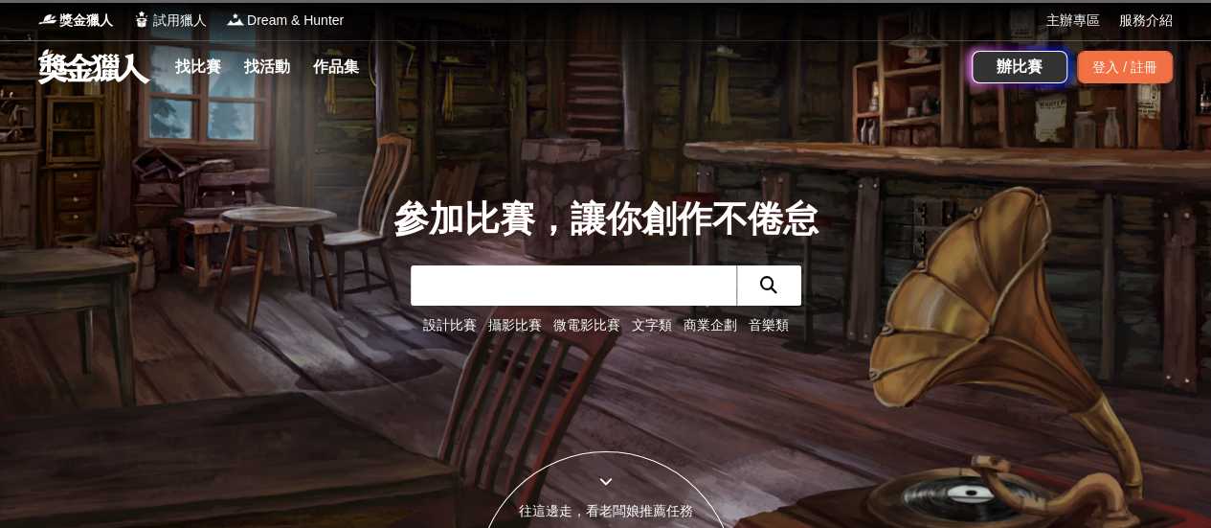
click at [471, 277] on input "text" at bounding box center [574, 285] width 326 height 40
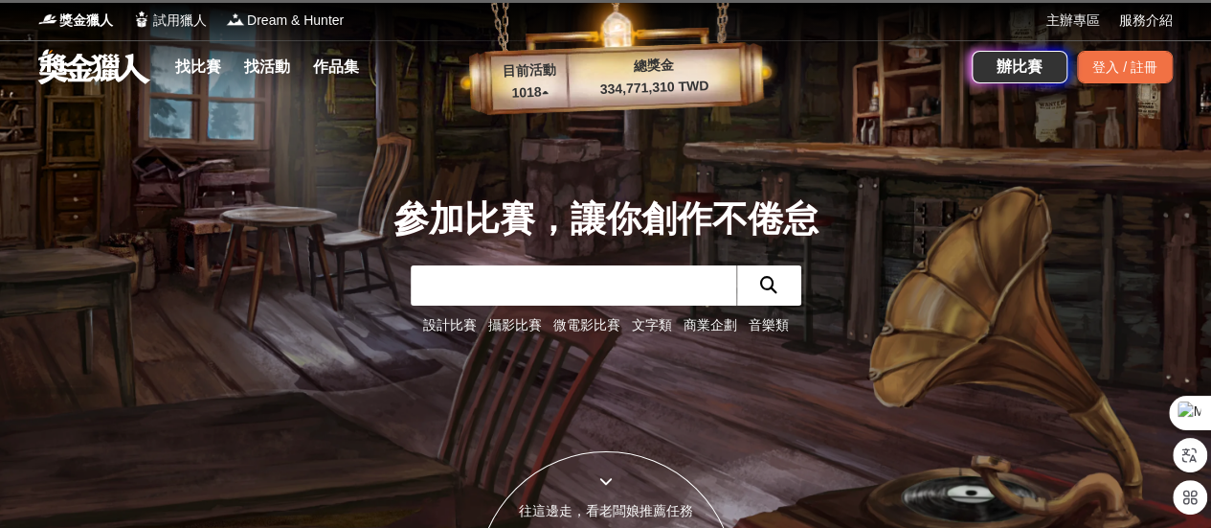
click at [510, 288] on input "text" at bounding box center [574, 285] width 326 height 40
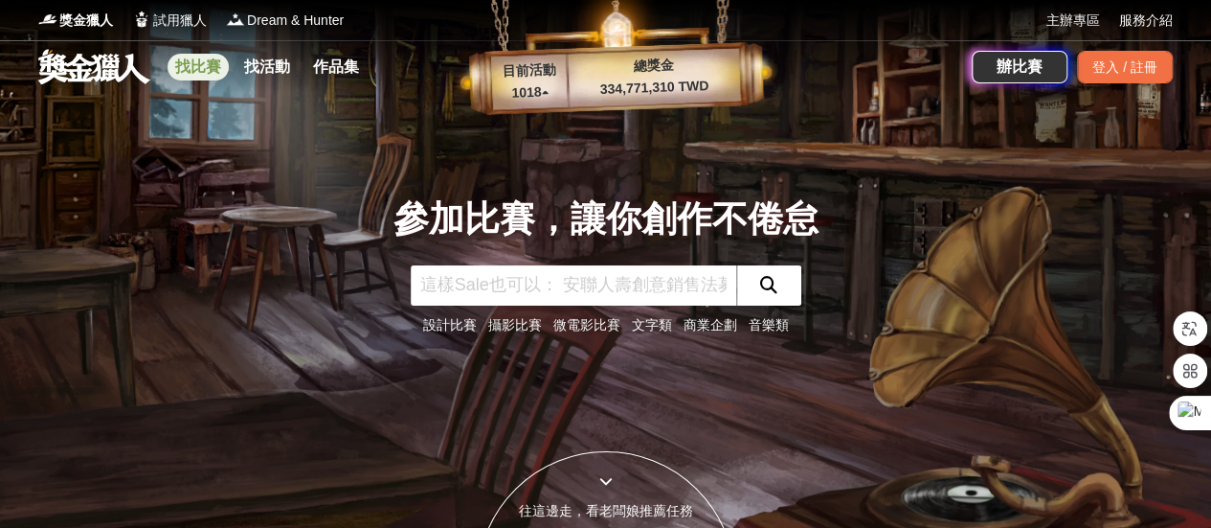
click at [207, 61] on link "找比賽" at bounding box center [198, 67] width 61 height 27
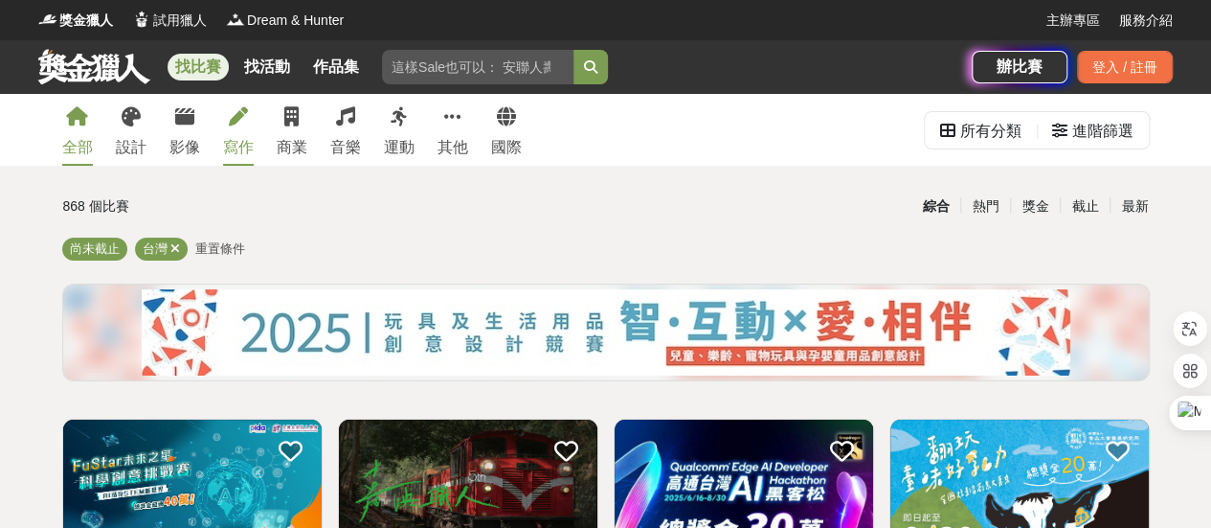
click at [237, 146] on div "寫作" at bounding box center [238, 147] width 31 height 23
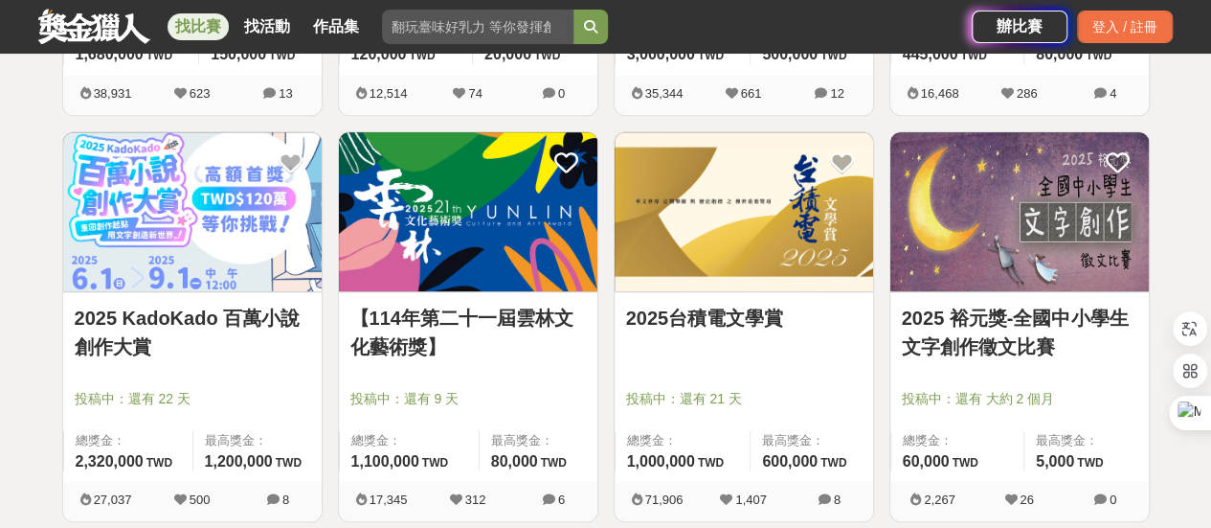
scroll to position [766, 0]
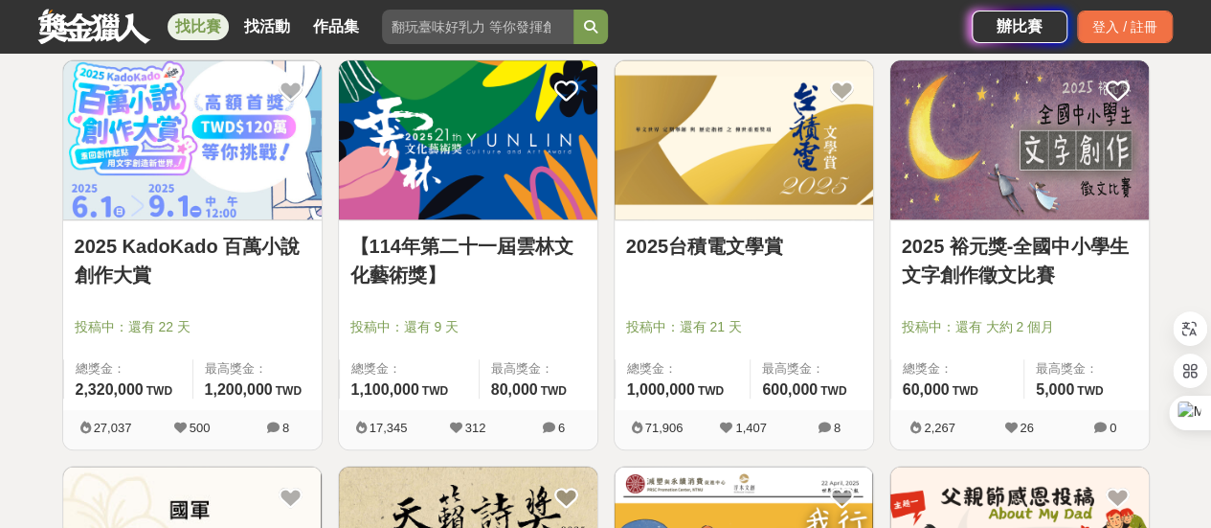
click at [225, 241] on link "2025 KadoKado 百萬小說創作大賞" at bounding box center [193, 260] width 236 height 57
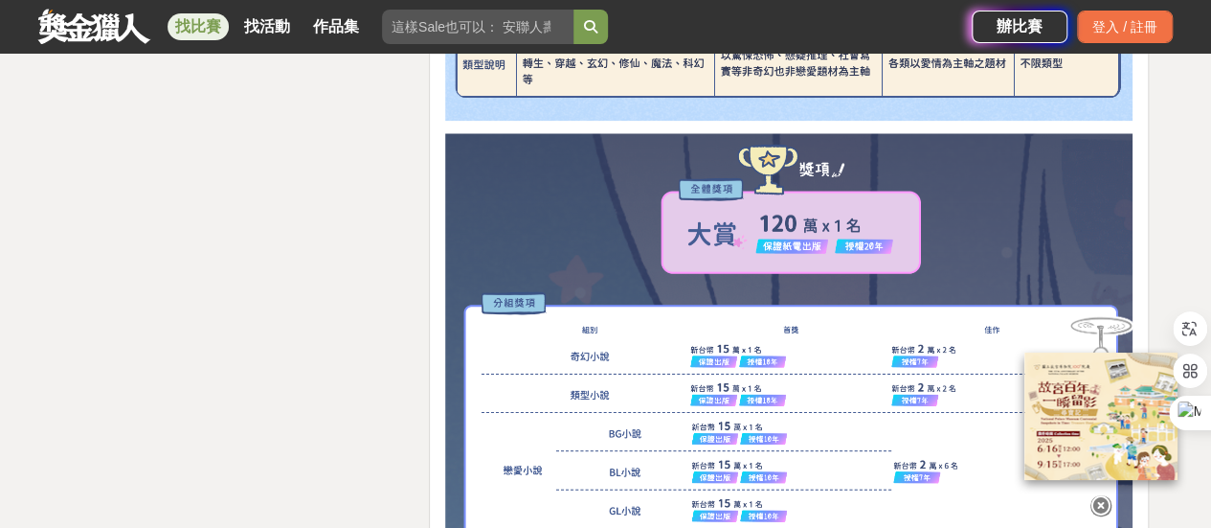
scroll to position [4692, 0]
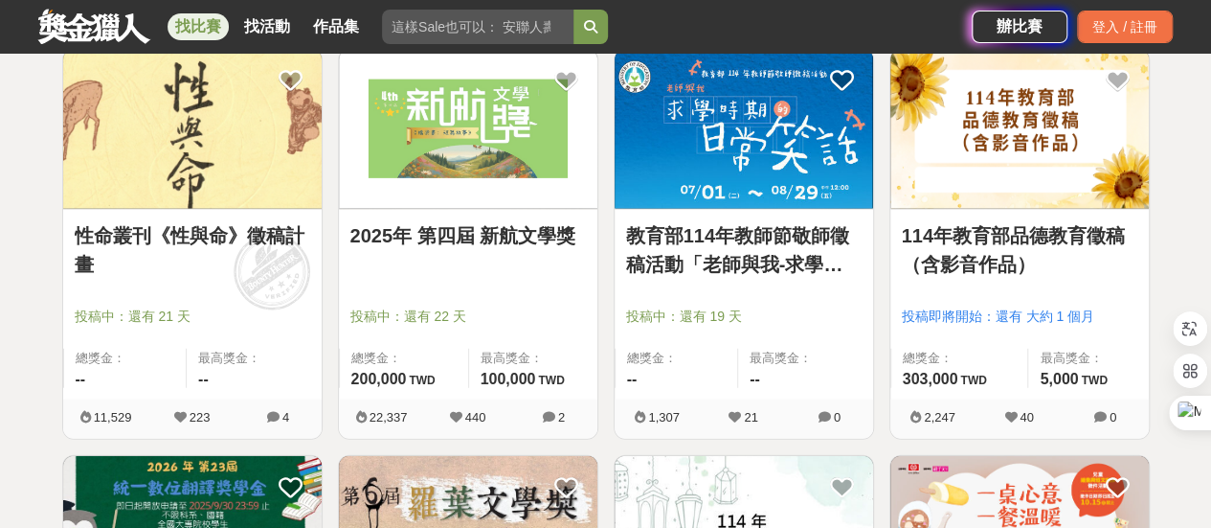
scroll to position [2107, 0]
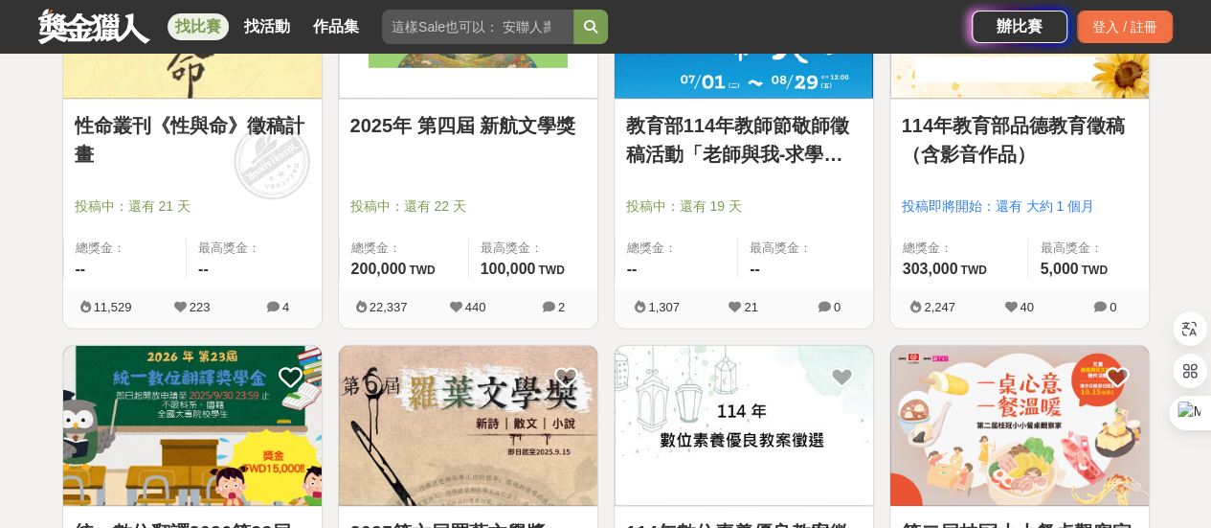
click at [429, 124] on link "2025年 第四屆 新航文學獎" at bounding box center [468, 125] width 236 height 29
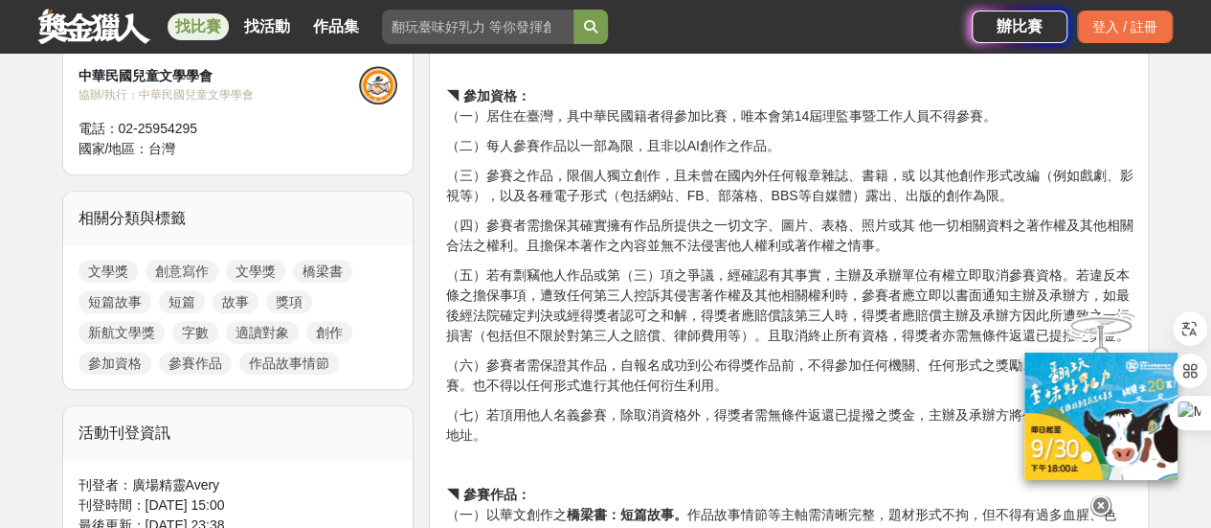
scroll to position [766, 0]
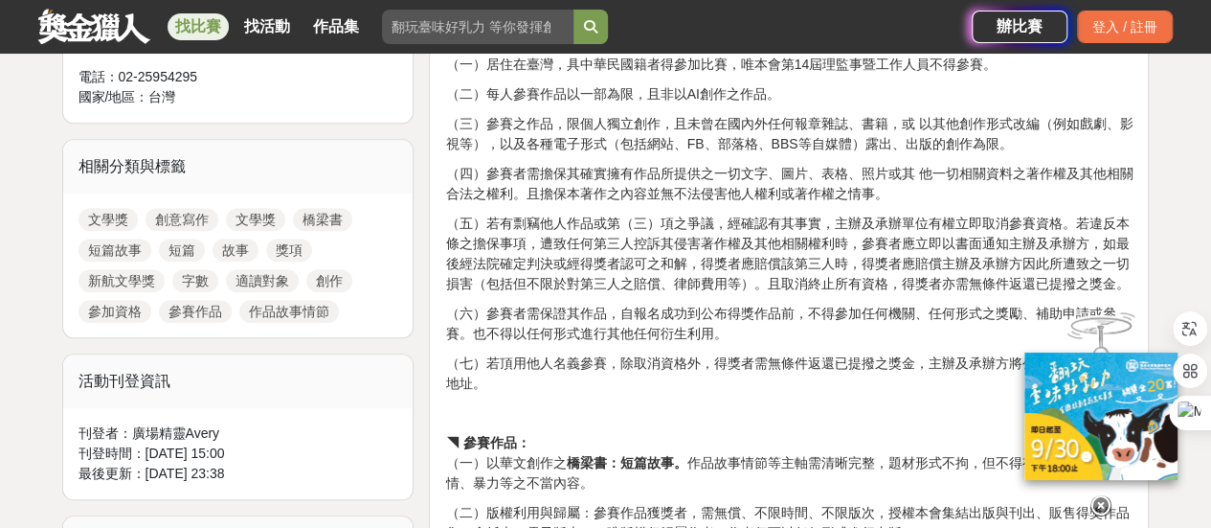
click at [680, 332] on p "（六）參賽者需保證其作品，自報名成功到公布得獎作品前，不得參加任何機關、任何形式之獎勵、補助申請或參賽。也不得以任何形式進行其他任何衍生利用。" at bounding box center [789, 324] width 688 height 40
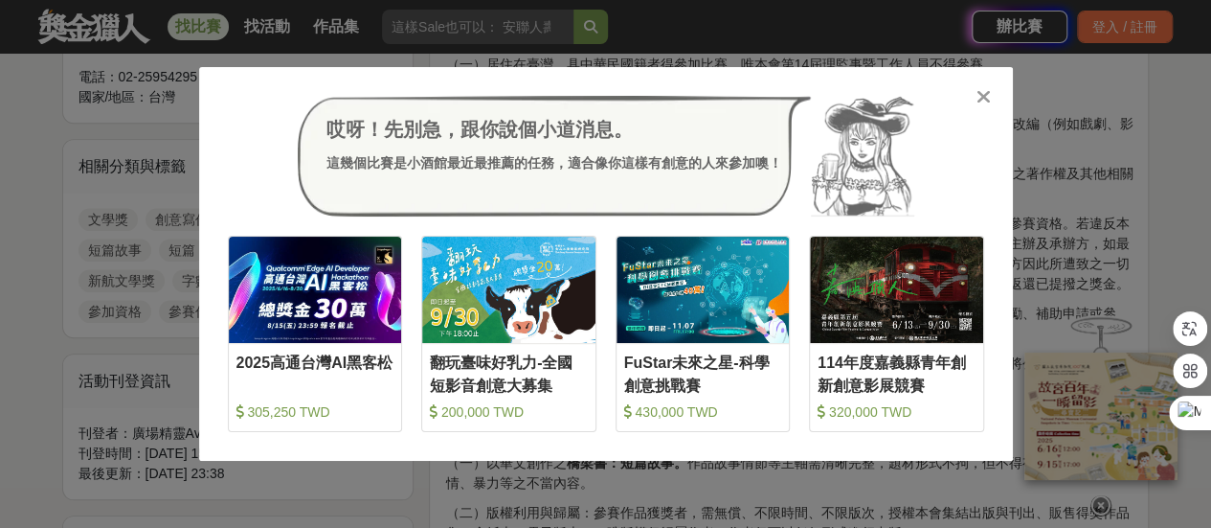
click at [984, 86] on div at bounding box center [984, 95] width 19 height 19
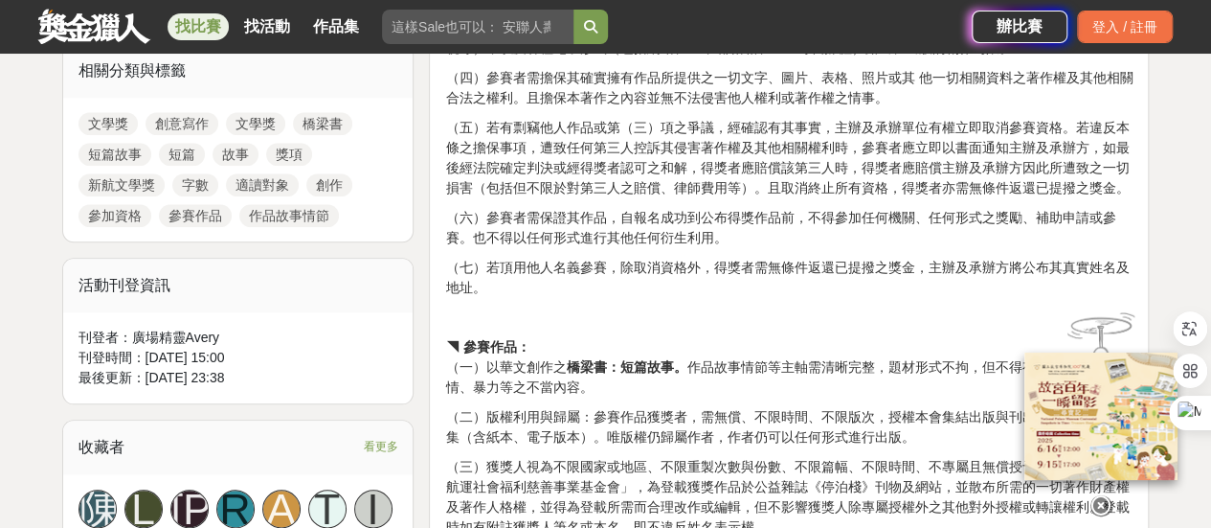
scroll to position [1149, 0]
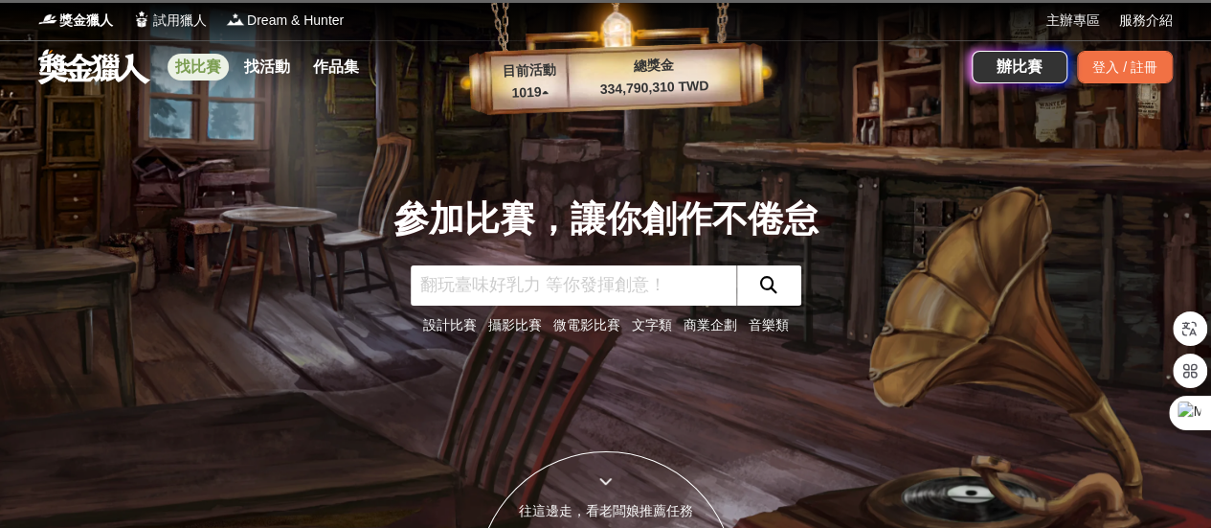
click at [184, 68] on link "找比賽" at bounding box center [198, 67] width 61 height 27
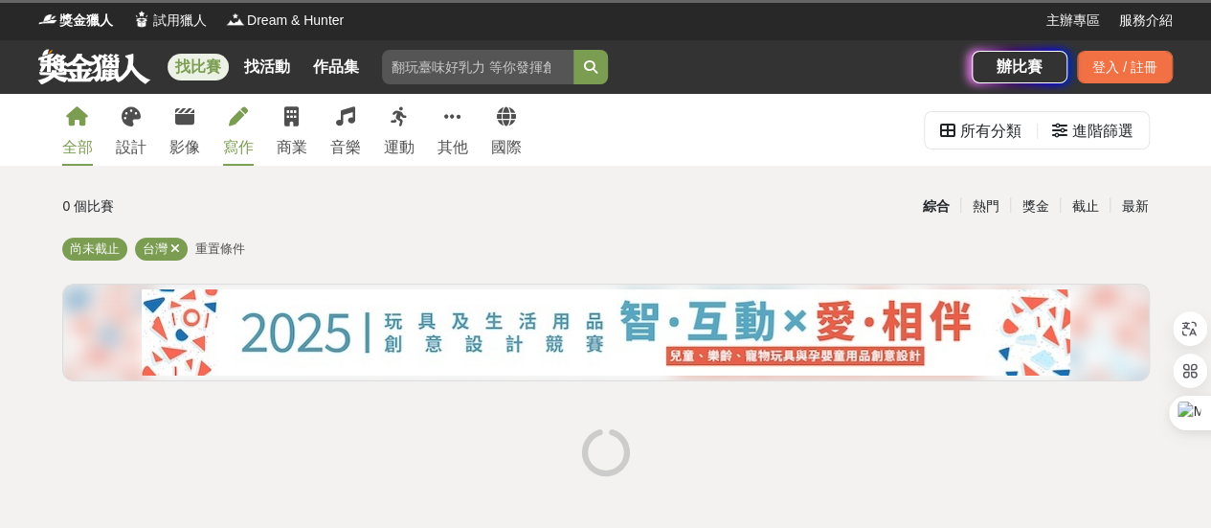
click at [232, 133] on link "寫作" at bounding box center [238, 130] width 31 height 72
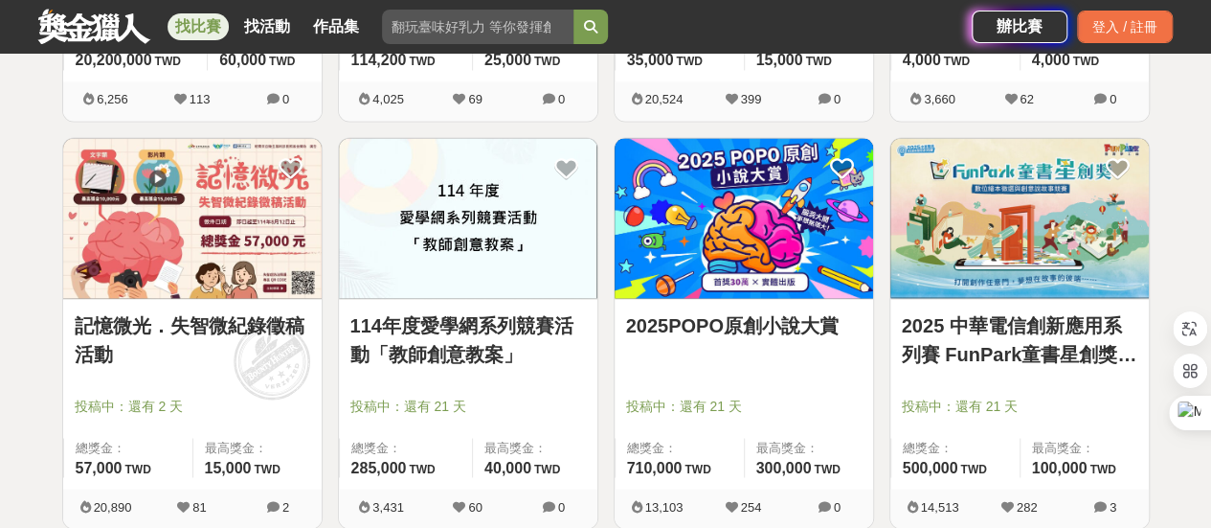
scroll to position [1532, 0]
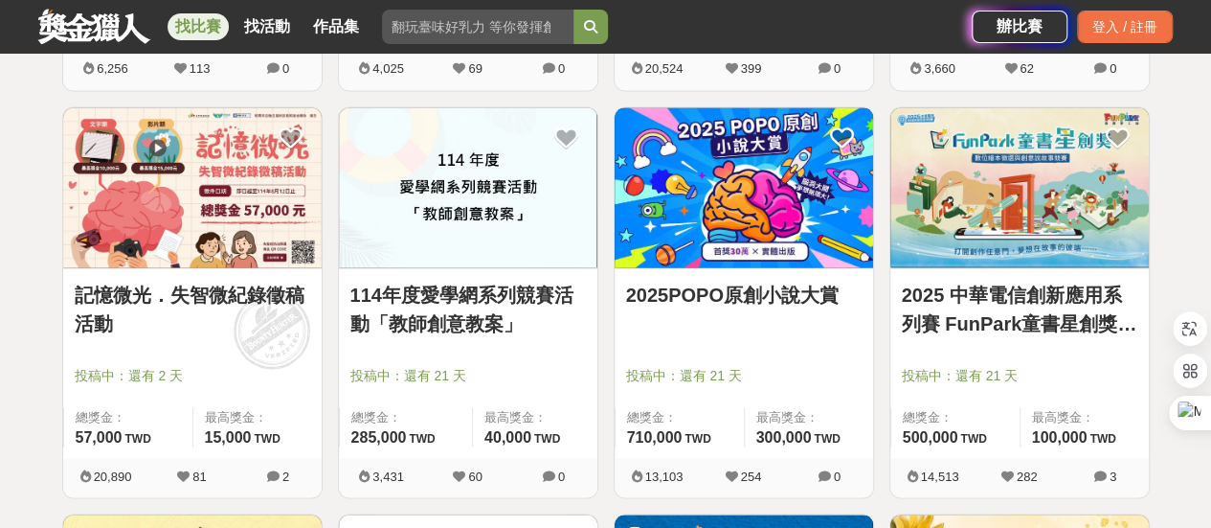
click at [182, 292] on link "記憶微光．失智微紀錄徵稿活動" at bounding box center [193, 308] width 236 height 57
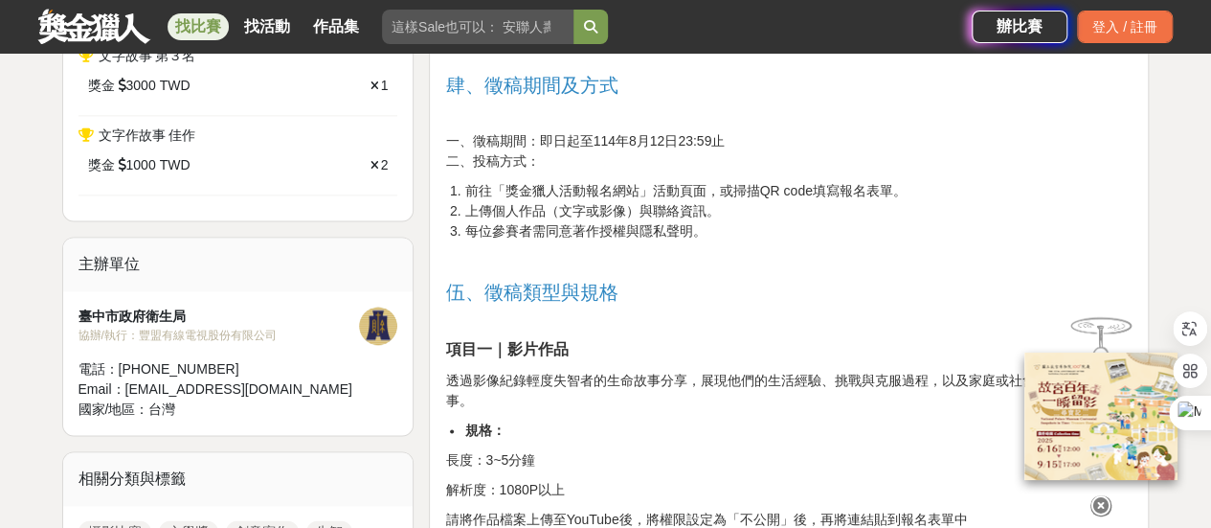
scroll to position [1245, 0]
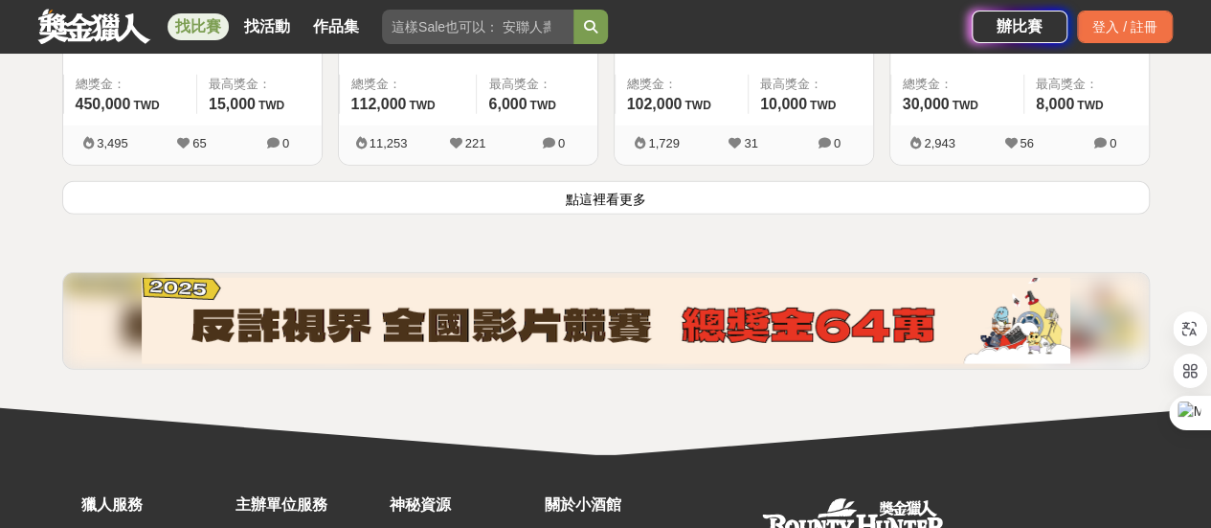
scroll to position [2681, 0]
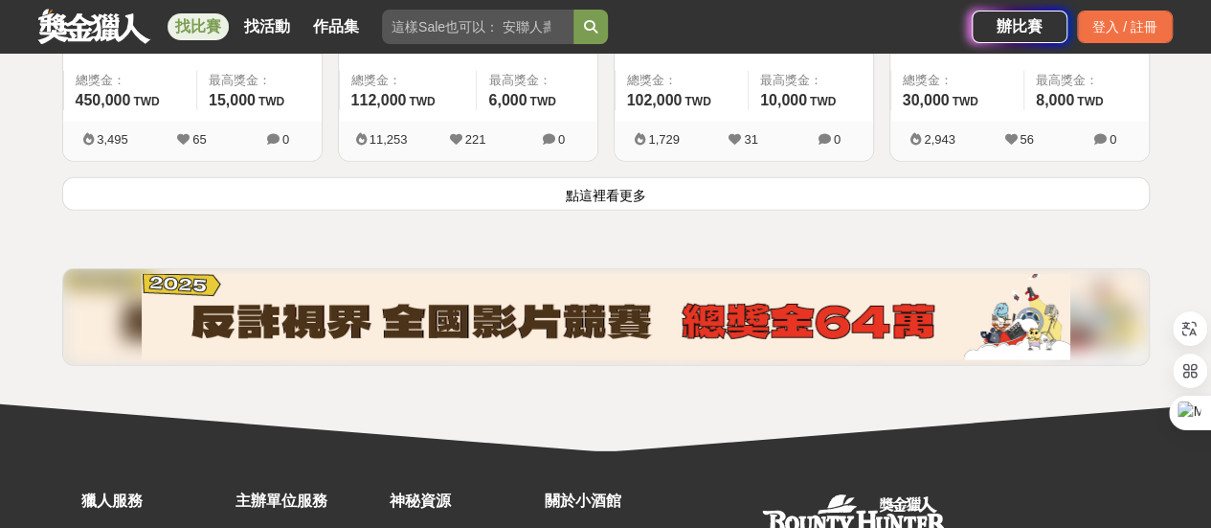
click at [585, 187] on button "點這裡看更多" at bounding box center [606, 194] width 1088 height 34
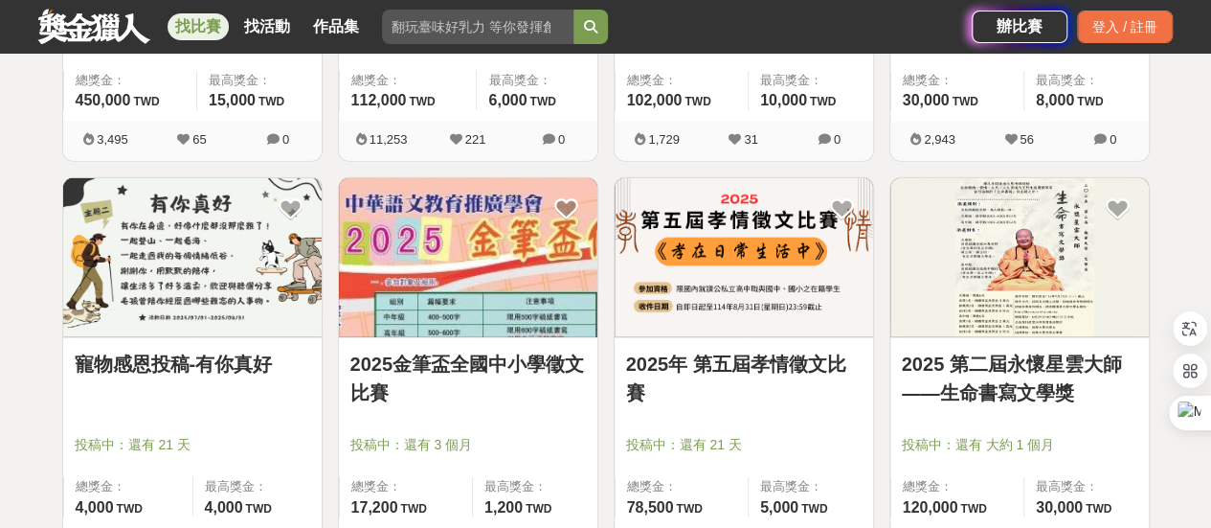
scroll to position [2777, 0]
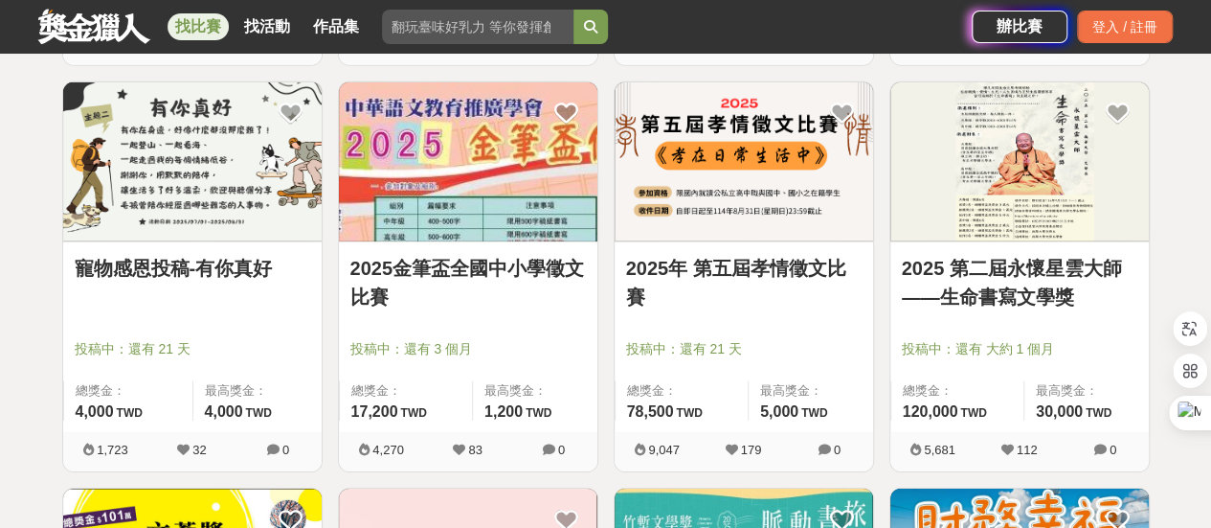
click at [1014, 258] on link "2025 第二屆永懷星雲大師——生命書寫文學獎" at bounding box center [1020, 282] width 236 height 57
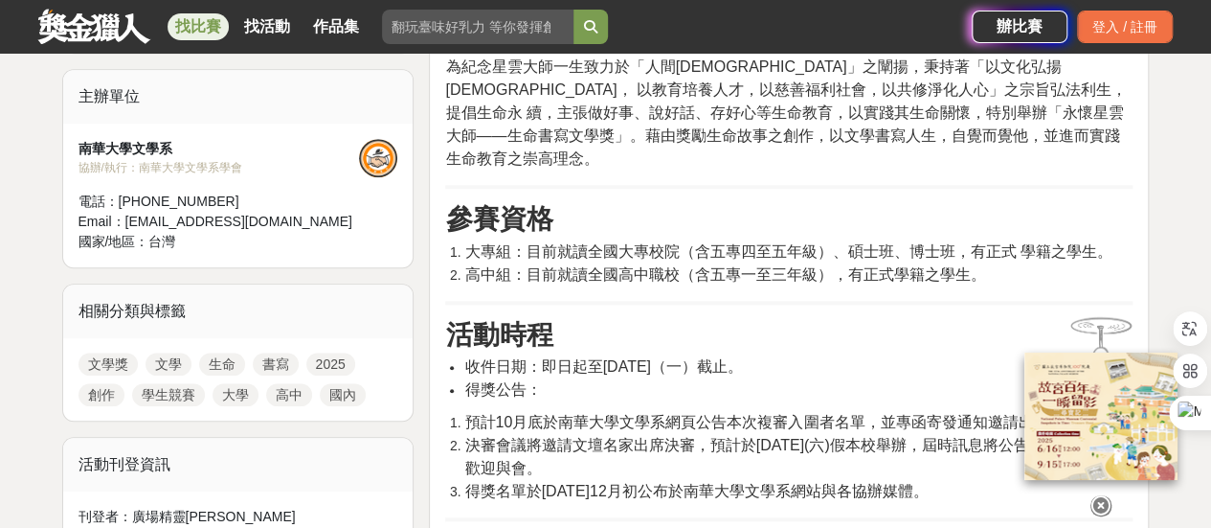
scroll to position [670, 0]
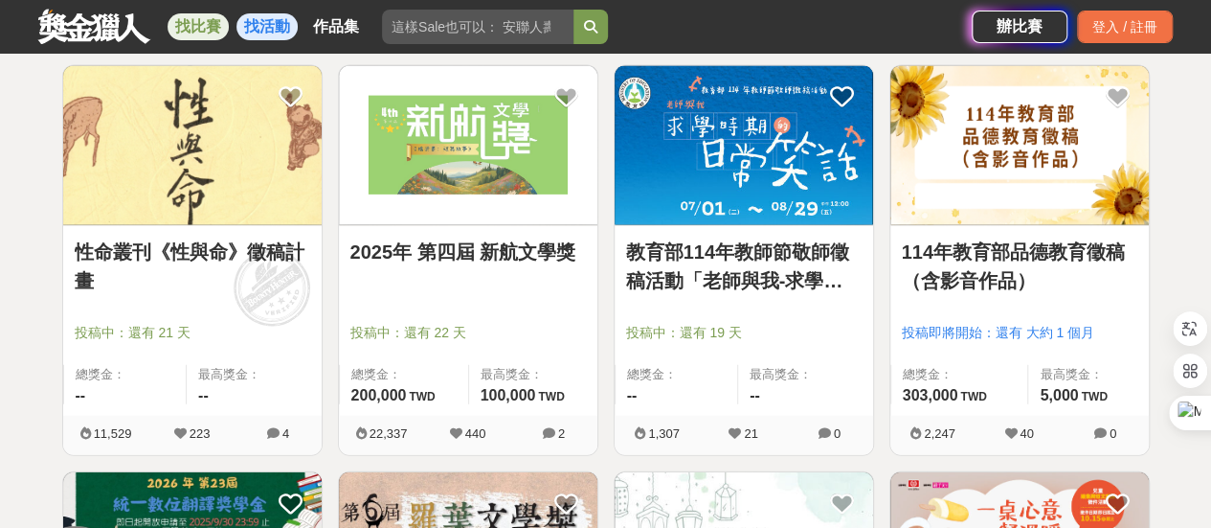
scroll to position [2777, 0]
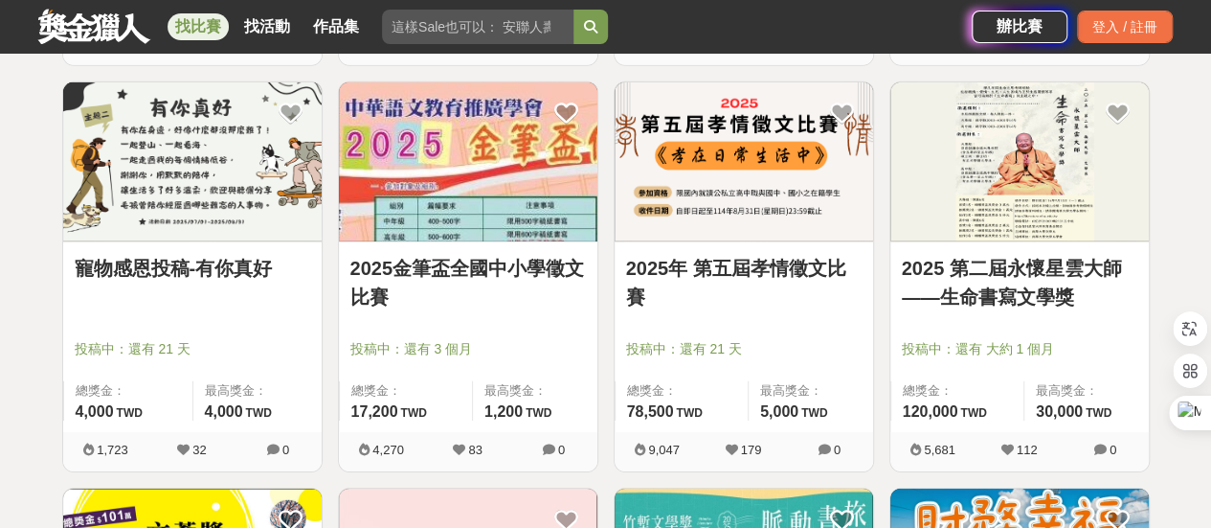
click at [729, 260] on link "2025年 第五屆孝情徵文比賽" at bounding box center [744, 282] width 236 height 57
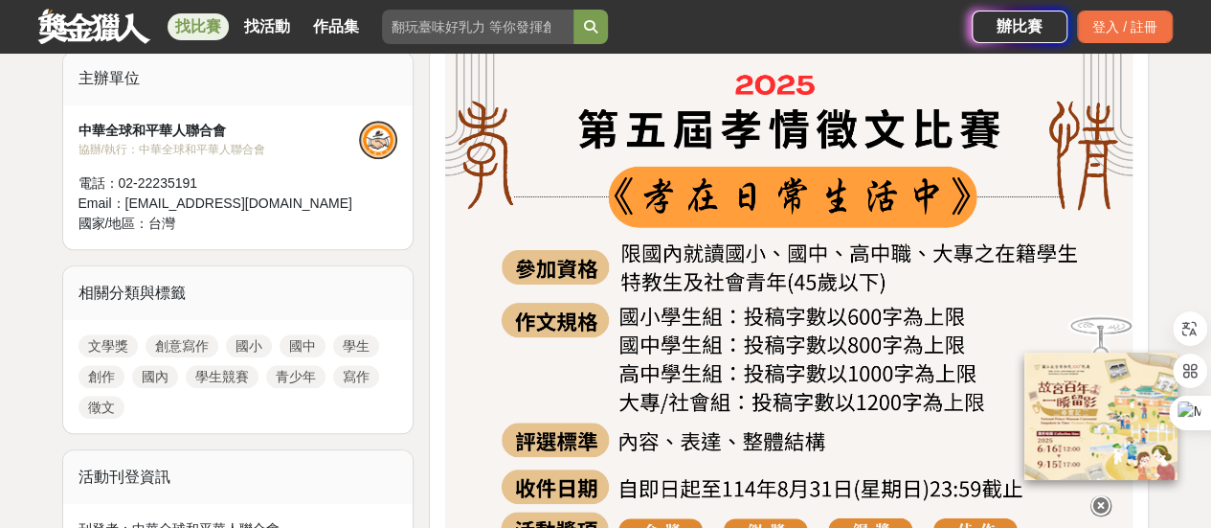
scroll to position [766, 0]
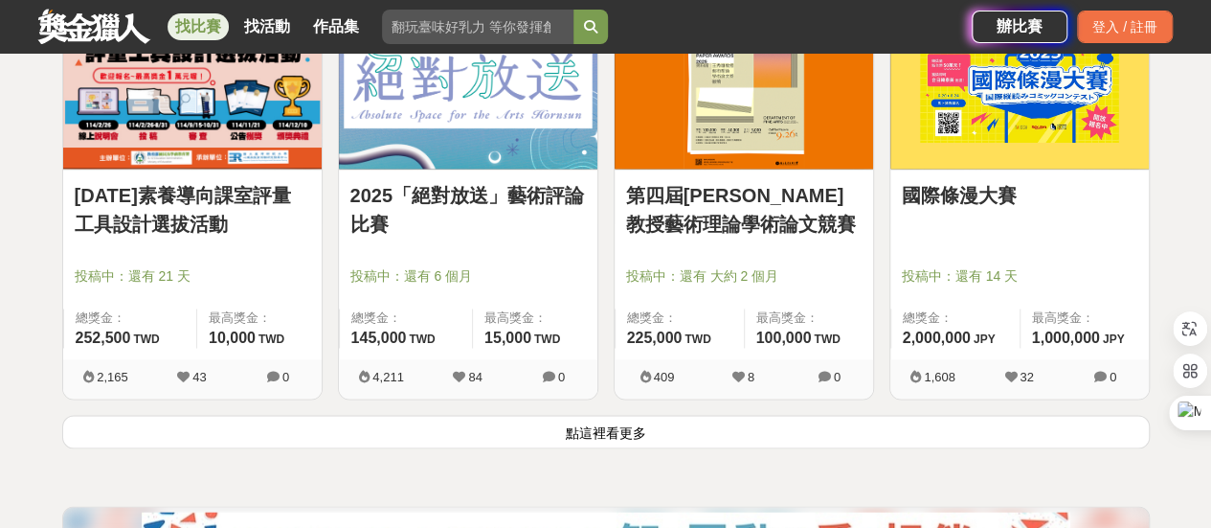
scroll to position [5075, 0]
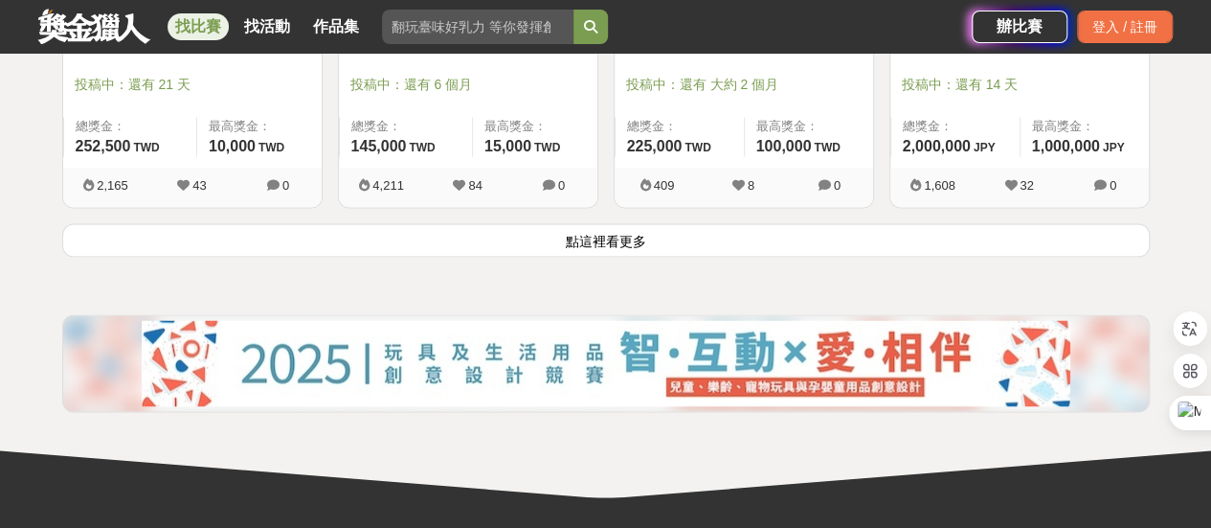
click at [624, 232] on button "點這裡看更多" at bounding box center [606, 240] width 1088 height 34
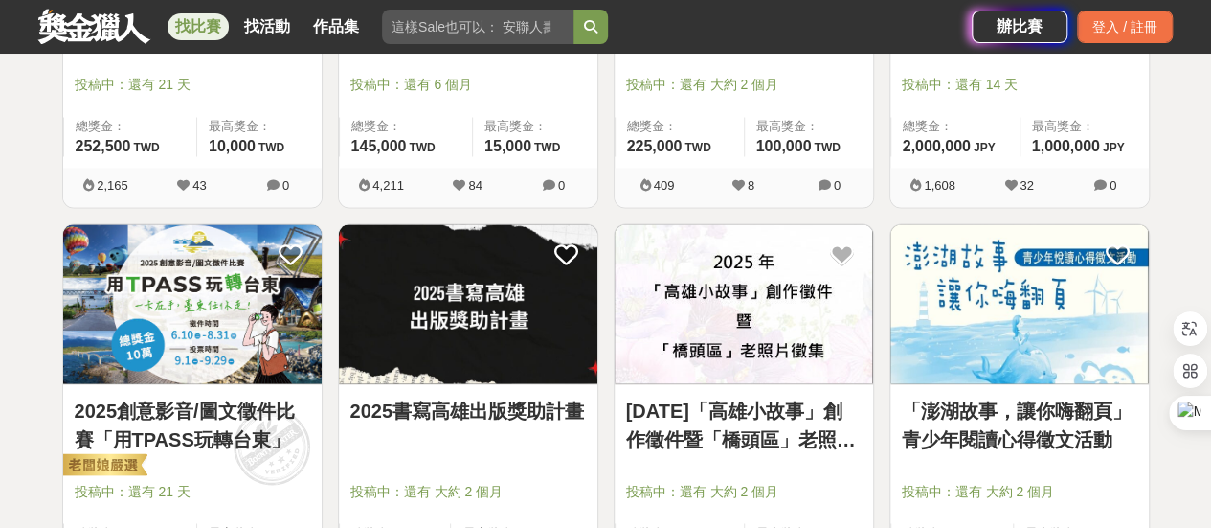
scroll to position [5267, 0]
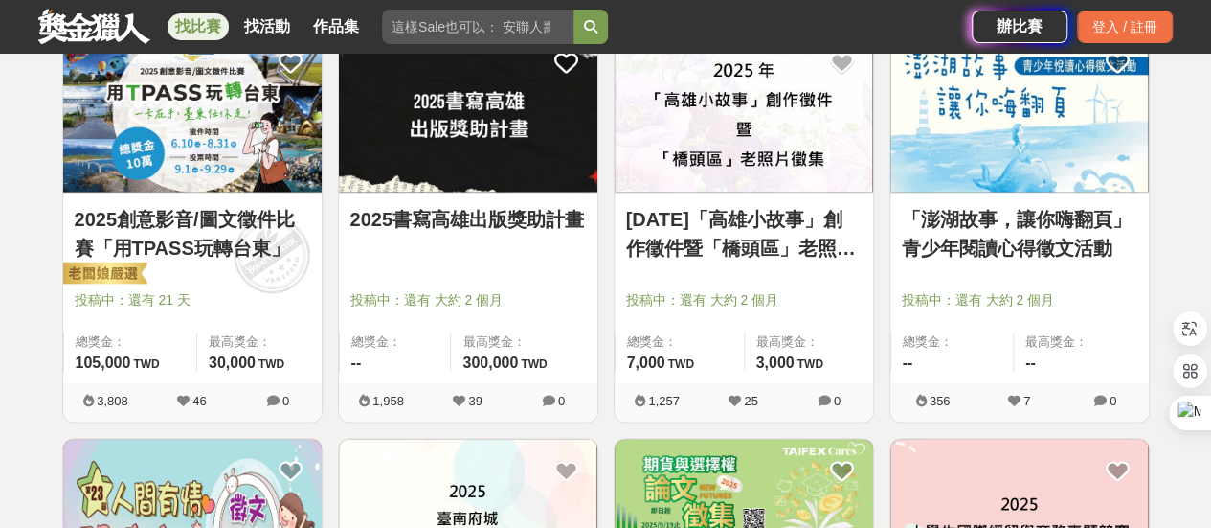
click at [453, 206] on link "2025書寫高雄出版獎助計畫" at bounding box center [468, 218] width 236 height 29
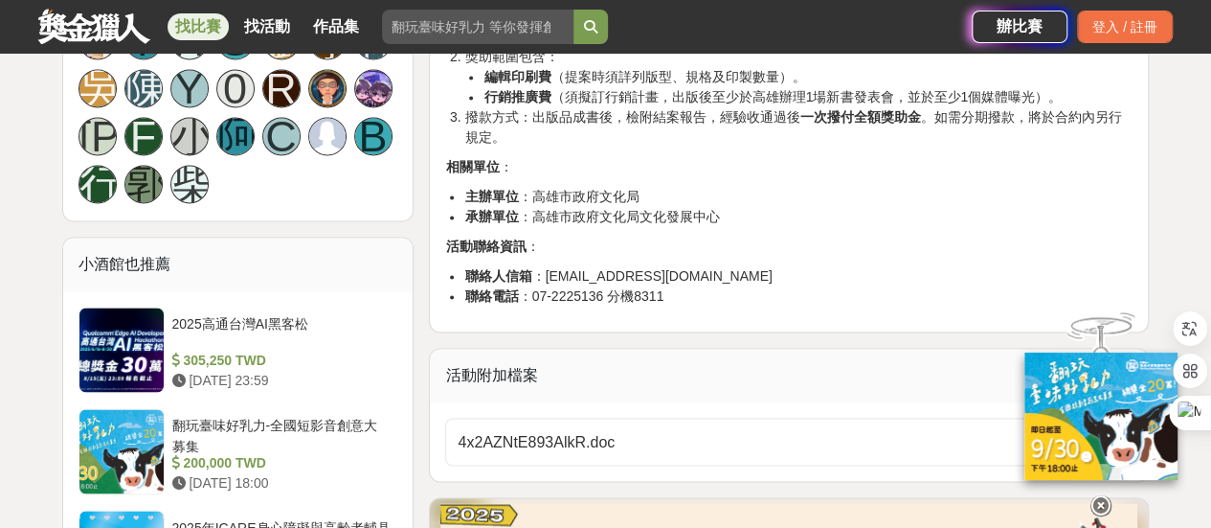
scroll to position [1436, 0]
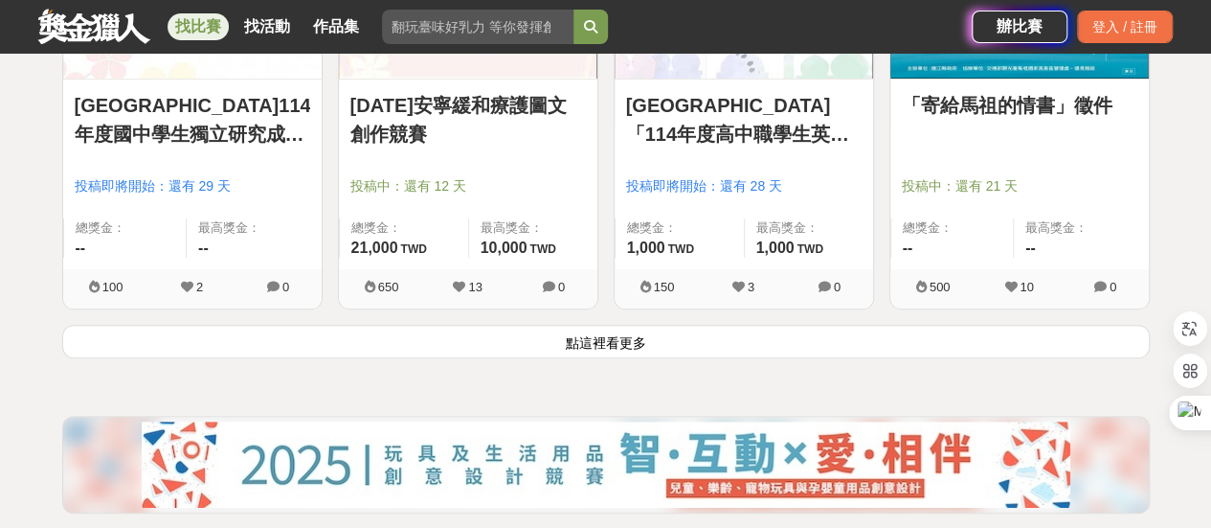
scroll to position [7469, 0]
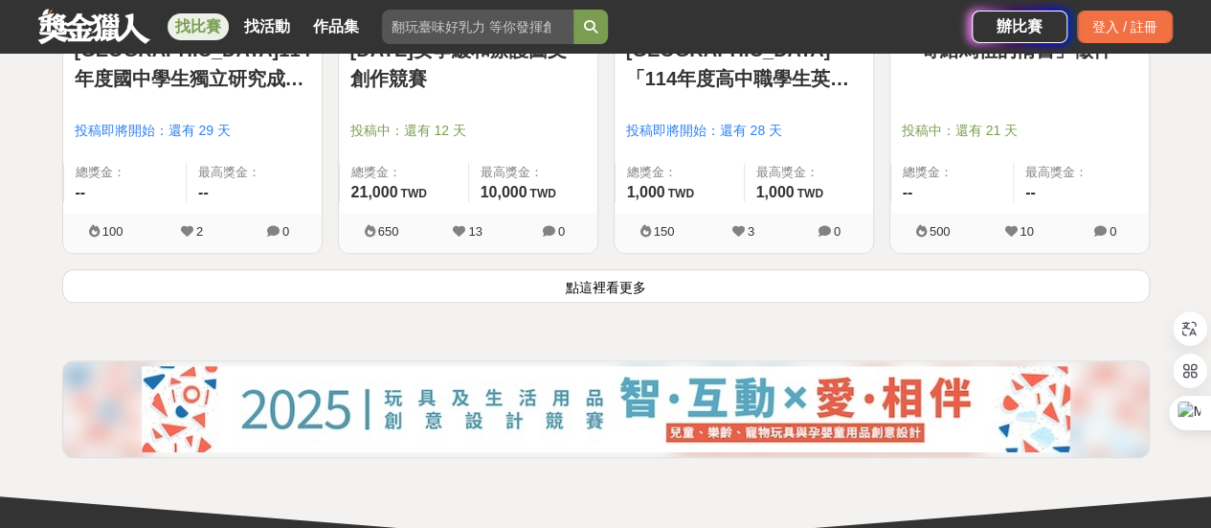
click at [604, 271] on button "點這裡看更多" at bounding box center [606, 286] width 1088 height 34
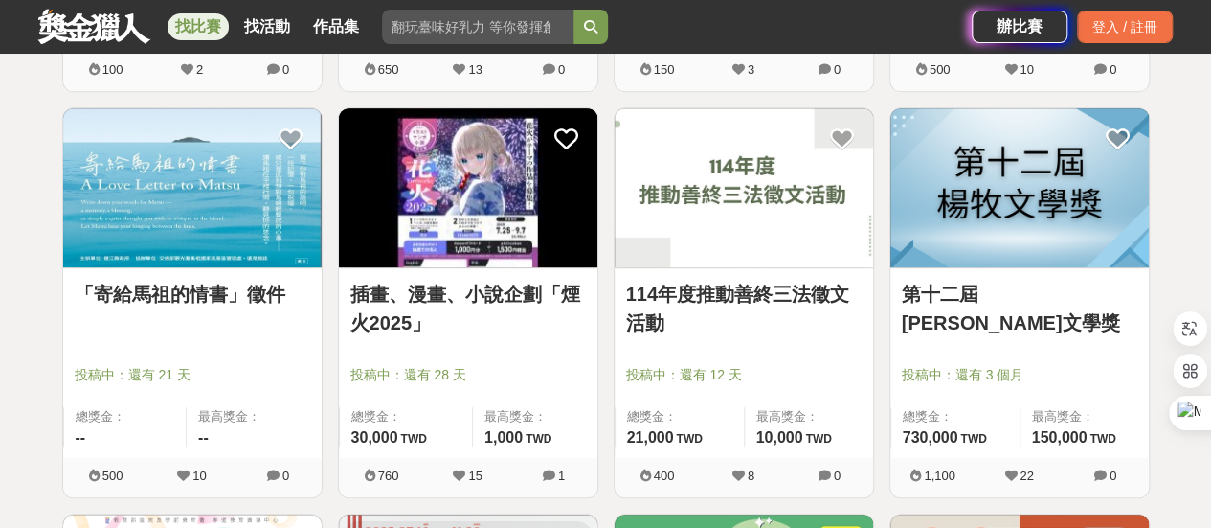
scroll to position [7661, 0]
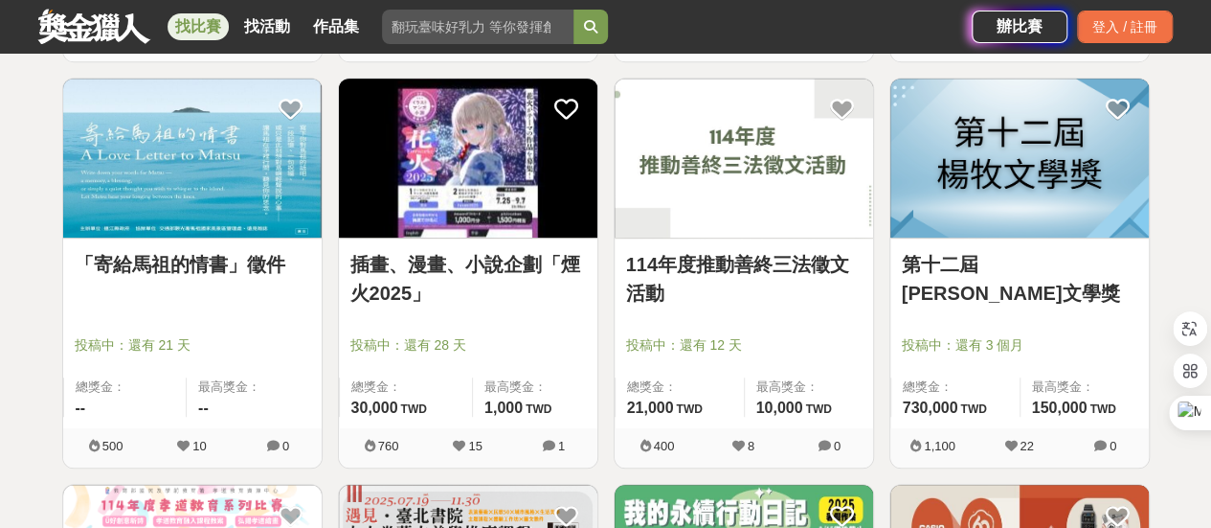
click at [930, 250] on link "第十二屆楊牧文學獎" at bounding box center [1020, 278] width 236 height 57
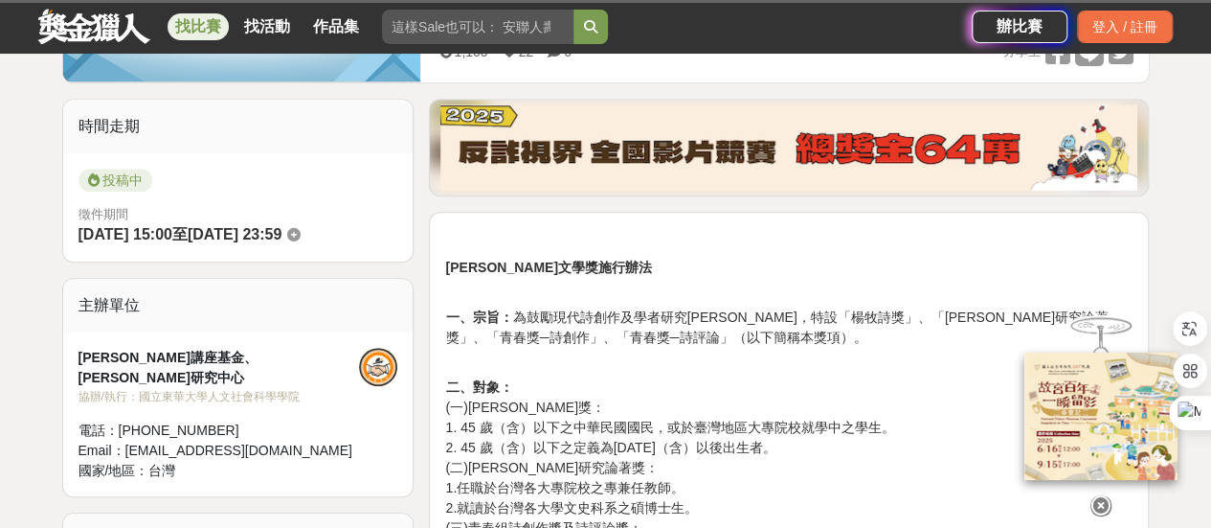
scroll to position [575, 0]
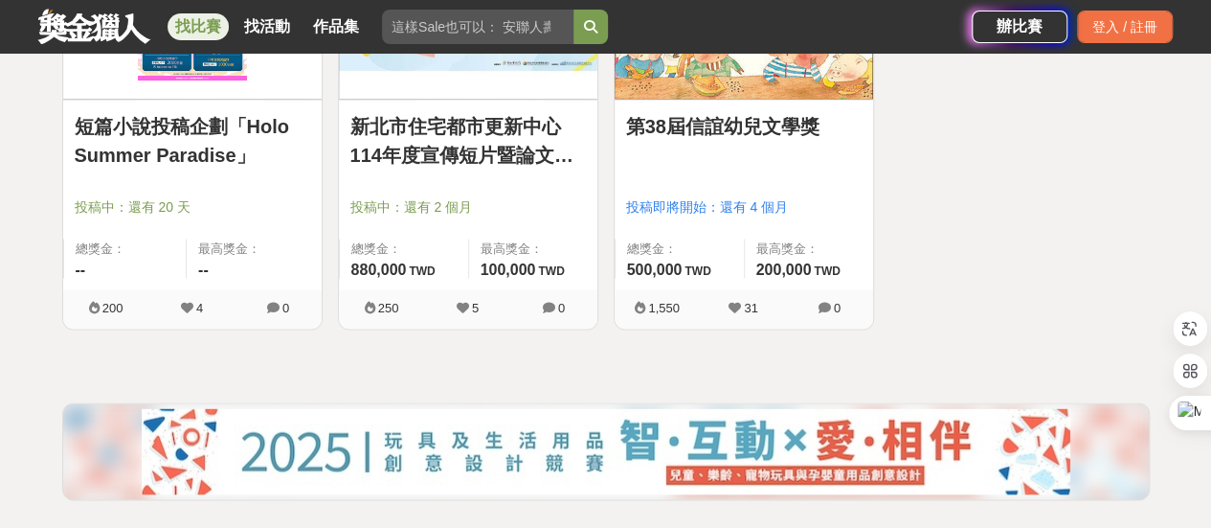
scroll to position [8905, 0]
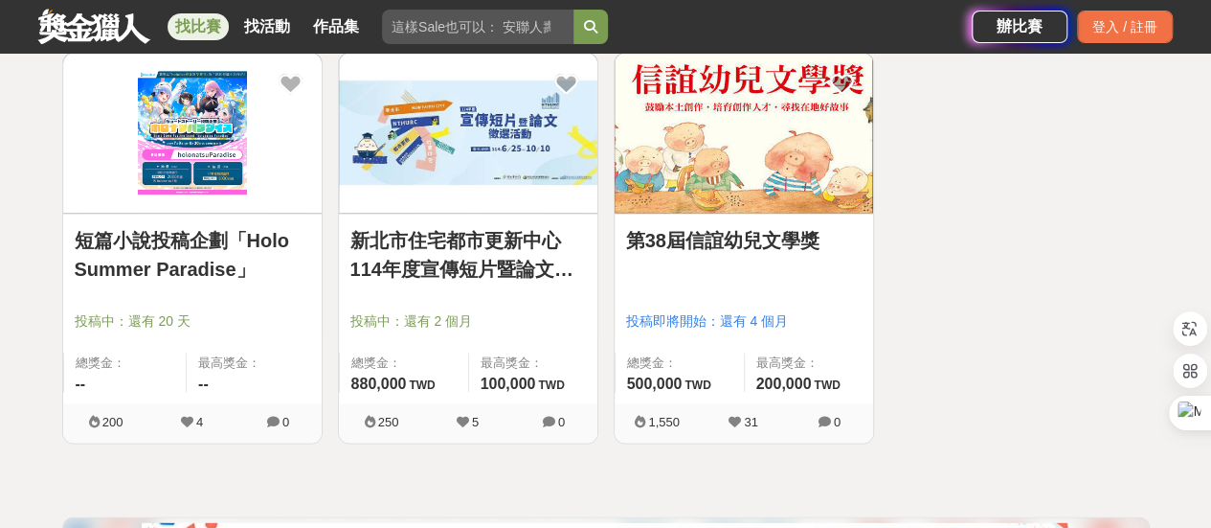
click at [209, 225] on link "短篇小說投稿企劃「Holo Summer Paradise」" at bounding box center [193, 253] width 236 height 57
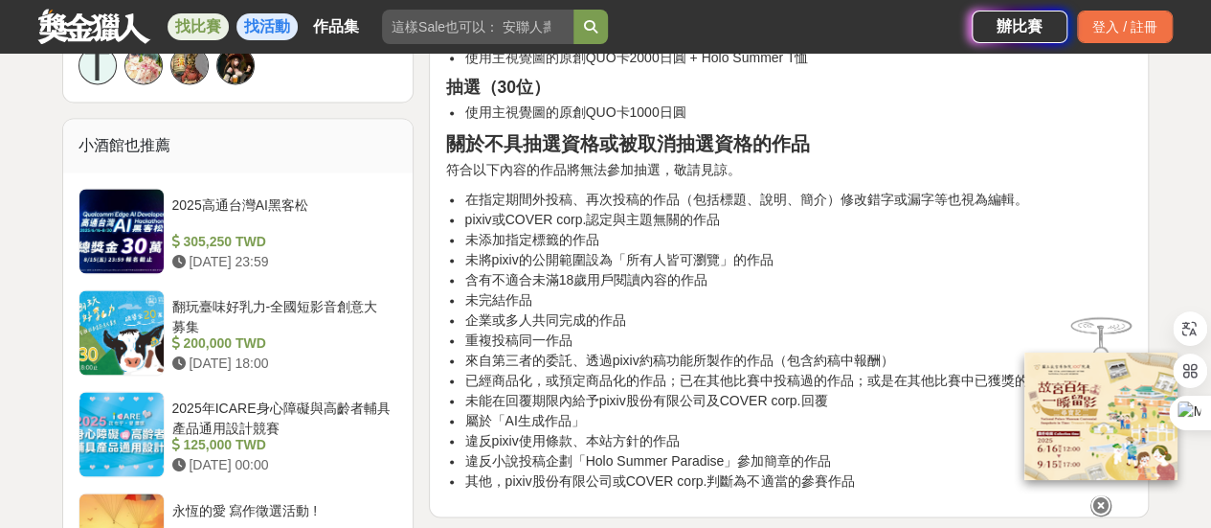
scroll to position [1436, 0]
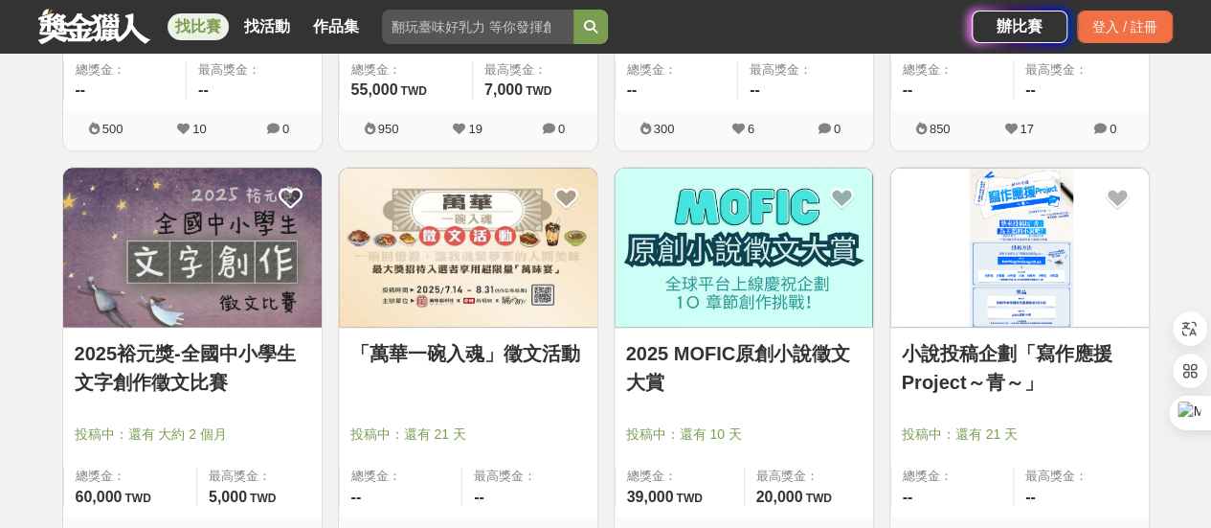
scroll to position [8183, 0]
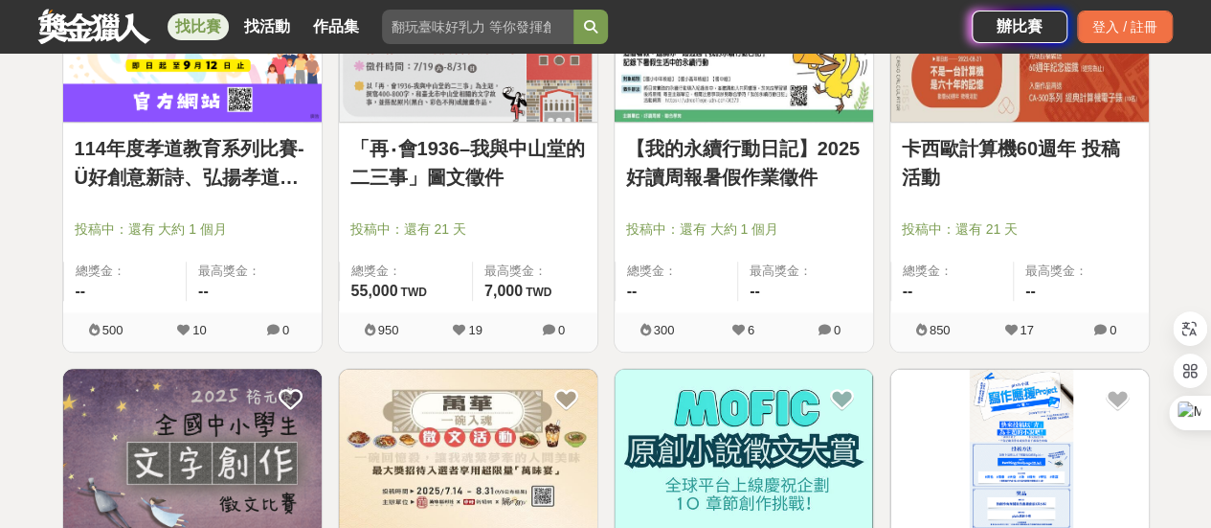
click at [422, 31] on input "search" at bounding box center [478, 27] width 192 height 34
type input "劇本"
click at [574, 10] on button "submit" at bounding box center [591, 27] width 34 height 34
